Goal: Information Seeking & Learning: Check status

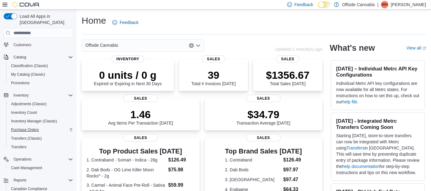
scroll to position [81, 0]
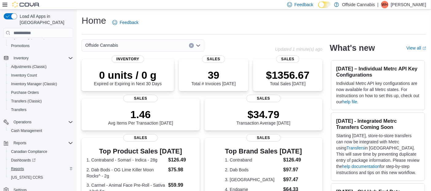
click at [22, 165] on button "Reports" at bounding box center [40, 168] width 69 height 9
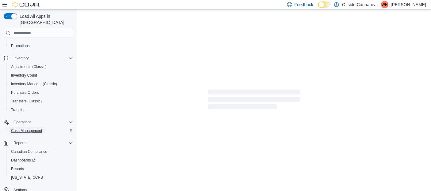
click at [17, 128] on span "Cash Management" at bounding box center [26, 130] width 31 height 5
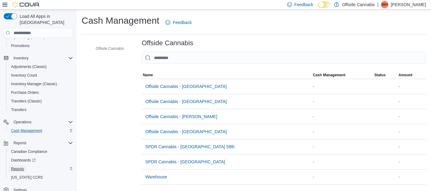
click at [15, 166] on span "Reports" at bounding box center [17, 168] width 13 height 5
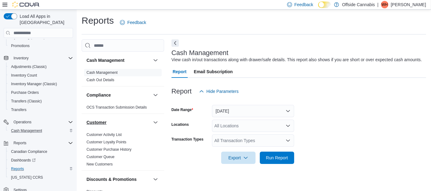
scroll to position [9, 0]
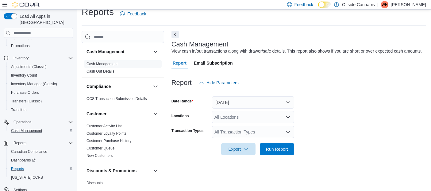
click at [258, 119] on div "All Locations" at bounding box center [253, 117] width 82 height 12
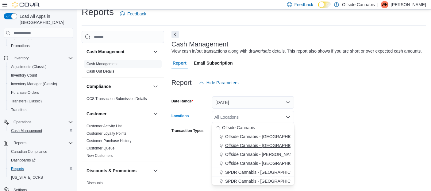
click at [252, 141] on button "Offside Cannabis - [GEOGRAPHIC_DATA]" at bounding box center [253, 145] width 82 height 9
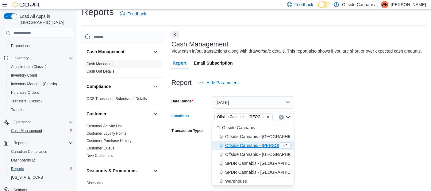
click at [324, 120] on form "Date Range Today Locations Offside Cannabis - Hamilton Combo box. Selected. Off…" at bounding box center [299, 122] width 255 height 66
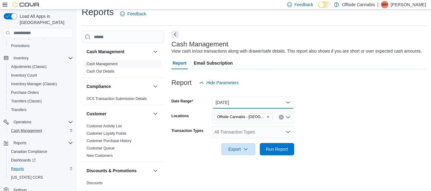
click at [287, 103] on button "Today" at bounding box center [253, 102] width 82 height 12
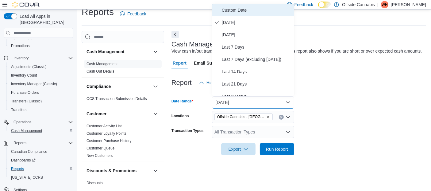
click at [242, 10] on span "Custom Date" at bounding box center [257, 9] width 70 height 7
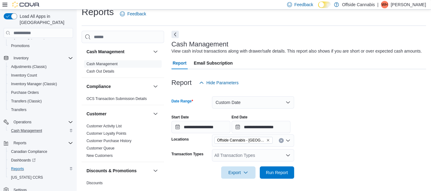
click at [323, 106] on form "**********" at bounding box center [299, 134] width 255 height 90
click at [245, 126] on input "**********" at bounding box center [261, 127] width 59 height 12
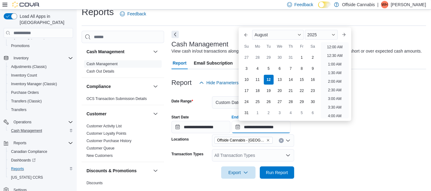
scroll to position [337, 0]
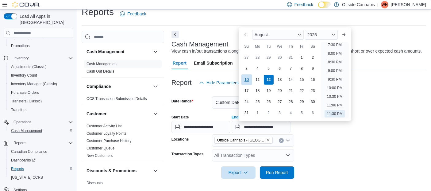
click at [244, 78] on div "10" at bounding box center [246, 79] width 11 height 11
type input "**********"
click at [245, 79] on div "10" at bounding box center [246, 79] width 11 height 11
click at [179, 126] on input "**********" at bounding box center [201, 127] width 59 height 12
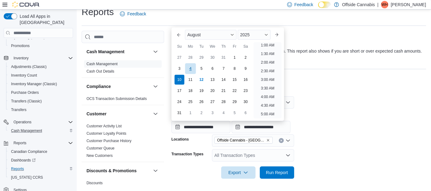
click at [192, 66] on div "4" at bounding box center [190, 68] width 11 height 11
type input "**********"
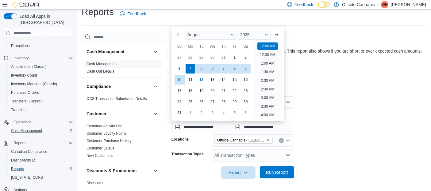
click at [278, 176] on span "Run Report" at bounding box center [277, 172] width 27 height 12
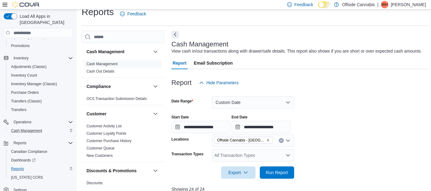
click at [342, 137] on form "**********" at bounding box center [300, 134] width 257 height 90
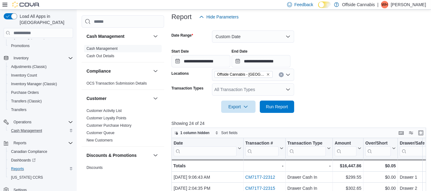
scroll to position [145, 0]
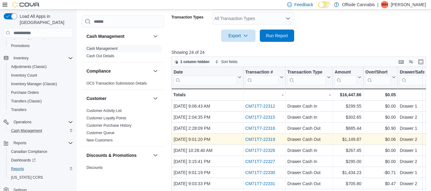
click at [249, 141] on link "CM71T7-22319" at bounding box center [260, 139] width 30 height 5
click at [268, 139] on link "CM71T7-22319" at bounding box center [260, 139] width 30 height 5
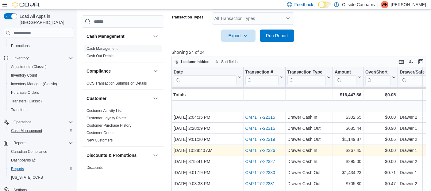
scroll to position [34, 0]
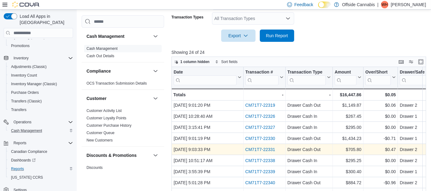
click at [253, 148] on link "CM71T7-22331" at bounding box center [260, 149] width 30 height 5
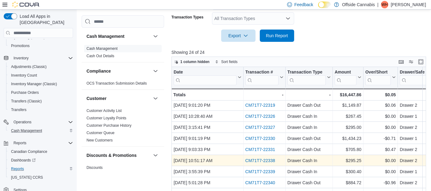
scroll to position [68, 0]
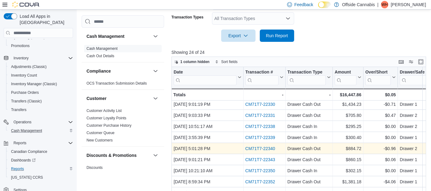
click at [265, 147] on link "CM71T7-22340" at bounding box center [260, 148] width 30 height 5
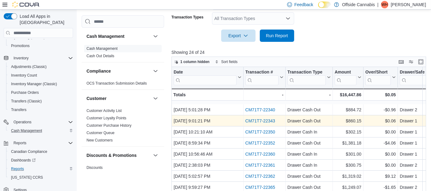
scroll to position [136, 0]
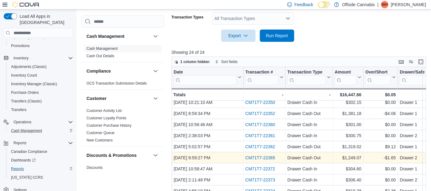
click at [270, 158] on link "CM71T7-22365" at bounding box center [260, 157] width 30 height 5
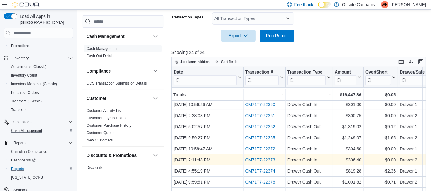
scroll to position [168, 0]
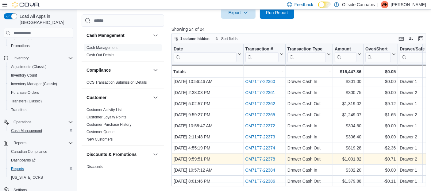
click at [262, 156] on link "CM71T7-22378" at bounding box center [260, 158] width 30 height 5
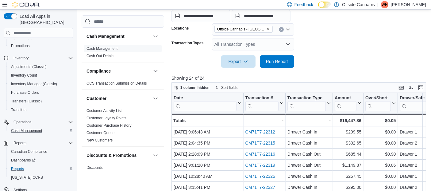
scroll to position [134, 0]
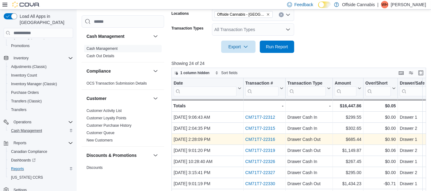
click at [260, 139] on link "CM71T7-22316" at bounding box center [260, 139] width 30 height 5
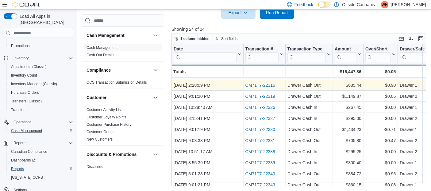
scroll to position [34, 0]
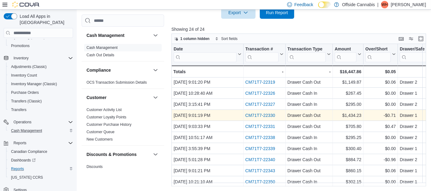
click at [257, 113] on link "CM71T7-22330" at bounding box center [260, 115] width 30 height 5
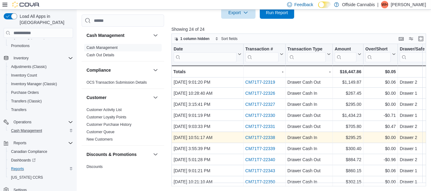
scroll to position [68, 0]
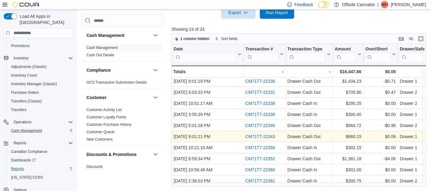
click at [258, 138] on div "CM71T7-22343" at bounding box center [264, 136] width 38 height 7
click at [258, 135] on link "CM71T7-22343" at bounding box center [260, 136] width 30 height 5
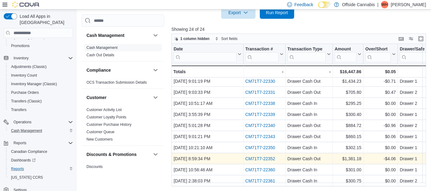
scroll to position [102, 0]
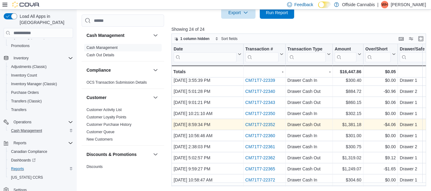
click at [261, 125] on link "CM71T7-22352" at bounding box center [260, 124] width 30 height 5
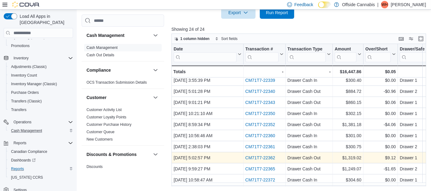
click at [254, 155] on link "CM71T7-22362" at bounding box center [260, 157] width 30 height 5
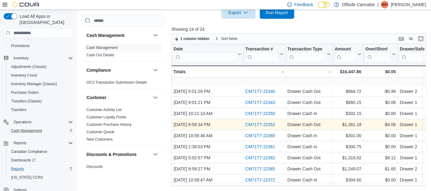
scroll to position [160, 0]
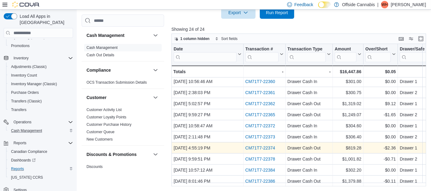
click at [255, 145] on link "CM71T7-22374" at bounding box center [260, 147] width 30 height 5
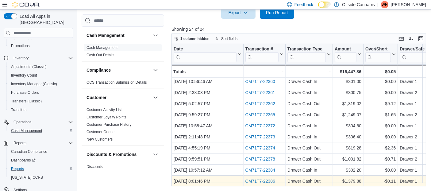
click at [250, 178] on link "CM71T7-22386" at bounding box center [260, 180] width 30 height 5
